Goal: Task Accomplishment & Management: Complete application form

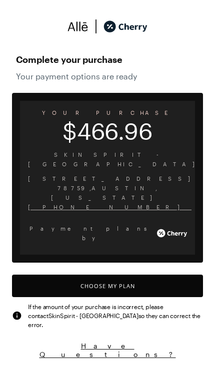
click at [149, 275] on button "Choose My Plan" at bounding box center [107, 286] width 191 height 22
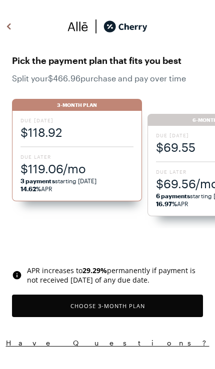
scroll to position [825, 0]
click at [117, 174] on span "$119.06/mo" at bounding box center [76, 168] width 113 height 16
click at [114, 307] on button "Choose 3 -Month Plan" at bounding box center [107, 305] width 191 height 22
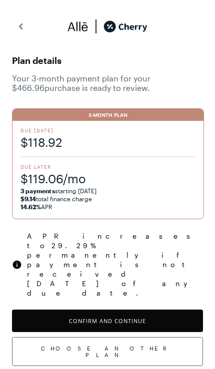
click at [149, 309] on button "Confirm and Continue" at bounding box center [107, 320] width 191 height 22
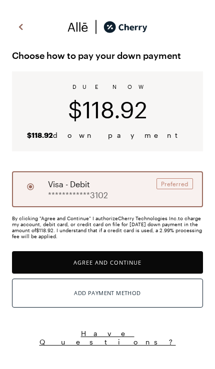
click at [128, 264] on button "Agree and Continue" at bounding box center [107, 262] width 191 height 22
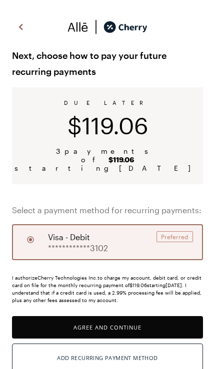
click at [147, 321] on button "Agree and Continue" at bounding box center [107, 327] width 191 height 22
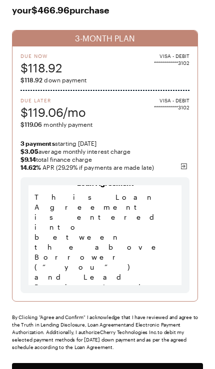
scroll to position [66, 0]
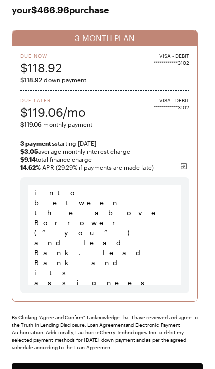
click at [149, 368] on button "Agree and Confirm" at bounding box center [107, 374] width 191 height 22
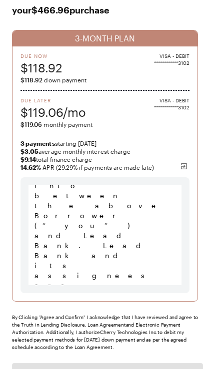
scroll to position [424, 0]
